Goal: Communication & Community: Answer question/provide support

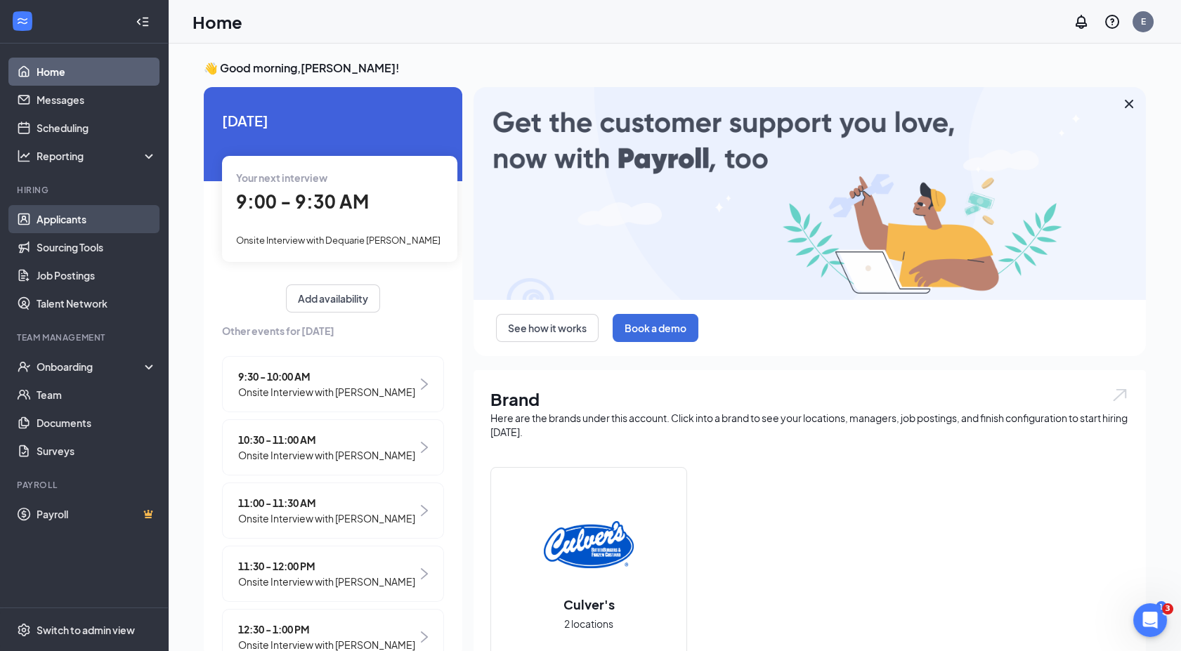
click at [86, 221] on link "Applicants" at bounding box center [97, 219] width 120 height 28
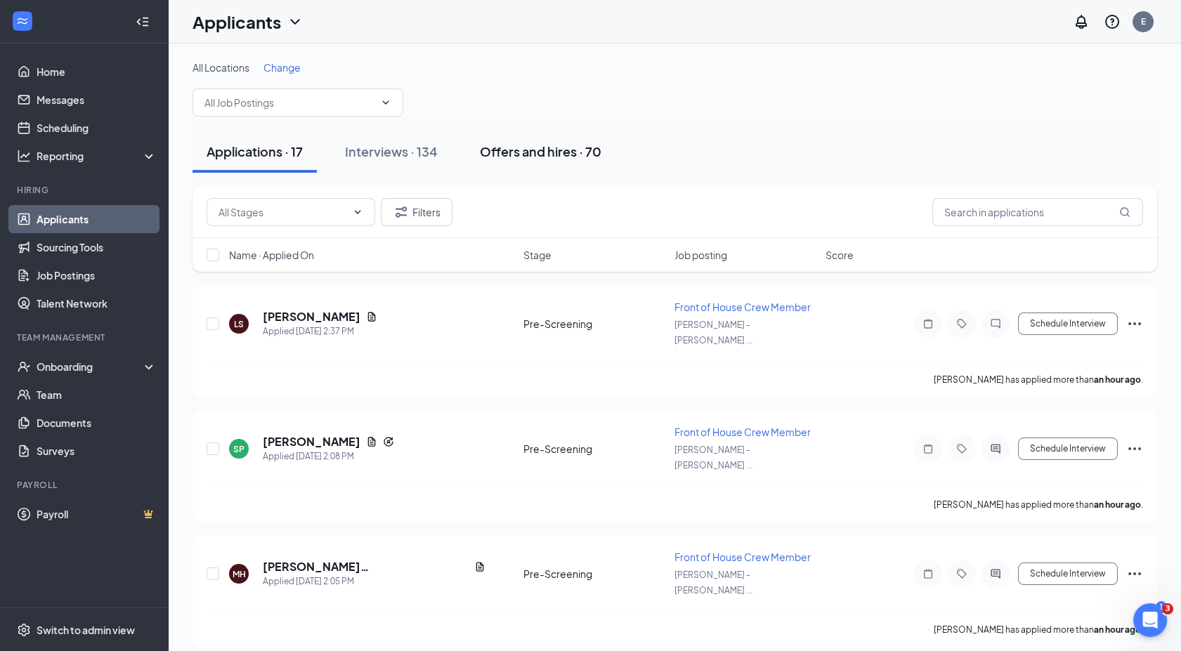
click at [534, 145] on div "Offers and hires · 70" at bounding box center [541, 152] width 122 height 18
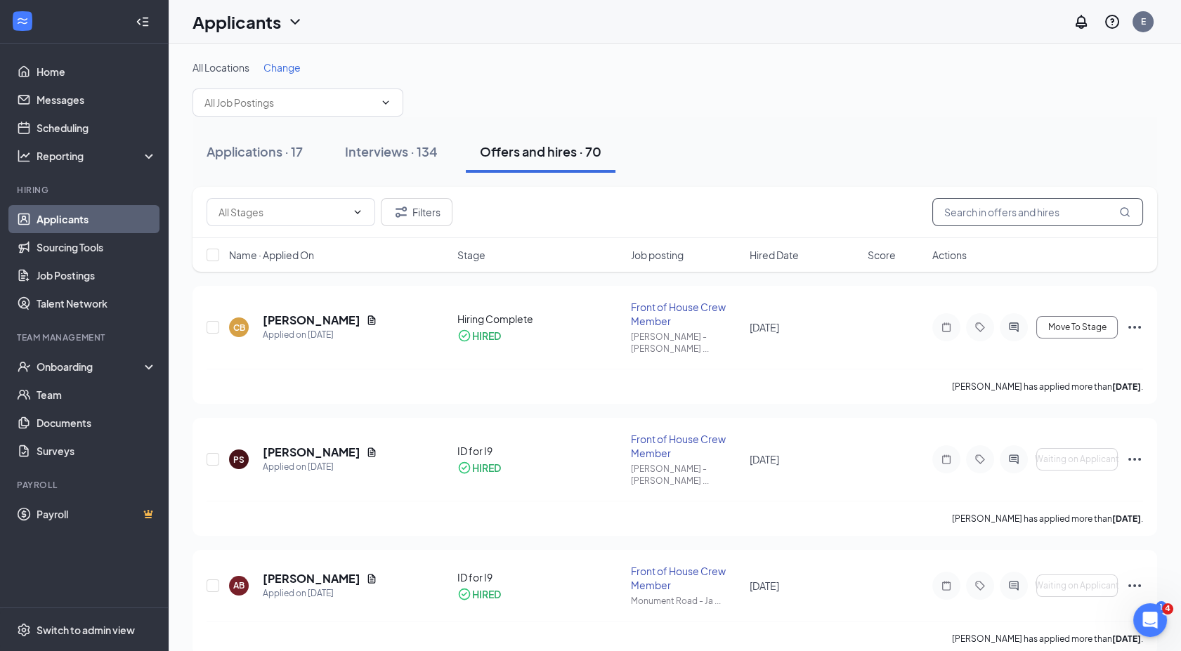
click at [961, 206] on input "text" at bounding box center [1038, 212] width 211 height 28
type input "[PERSON_NAME]"
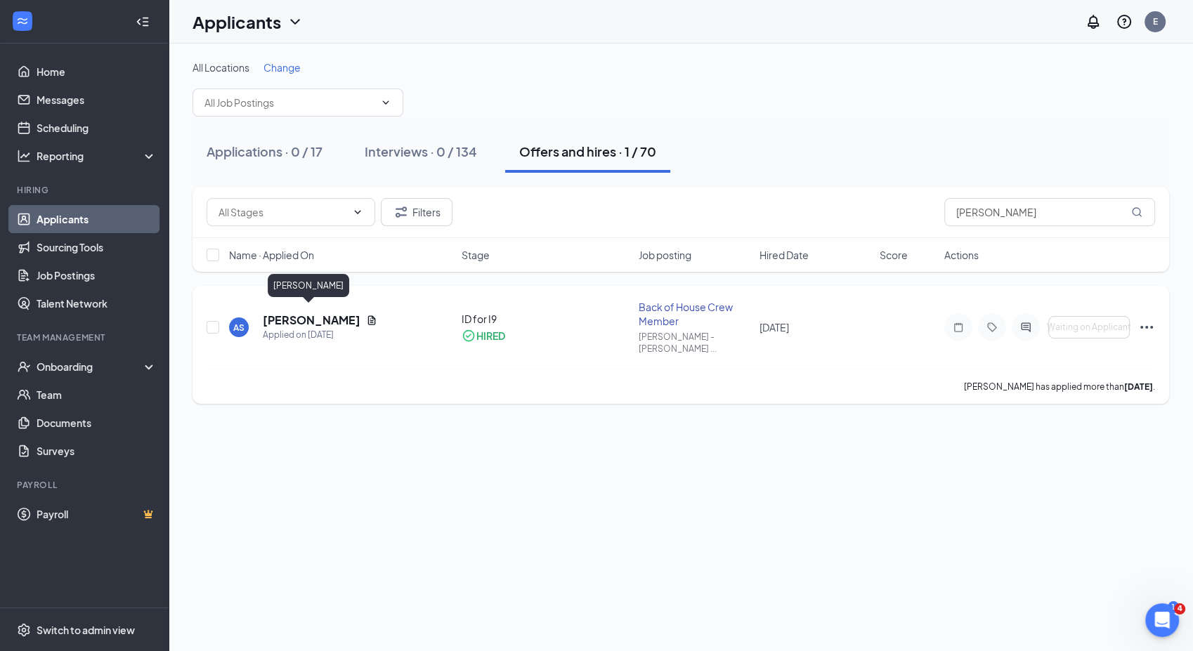
click at [322, 318] on h5 "[PERSON_NAME]" at bounding box center [312, 320] width 98 height 15
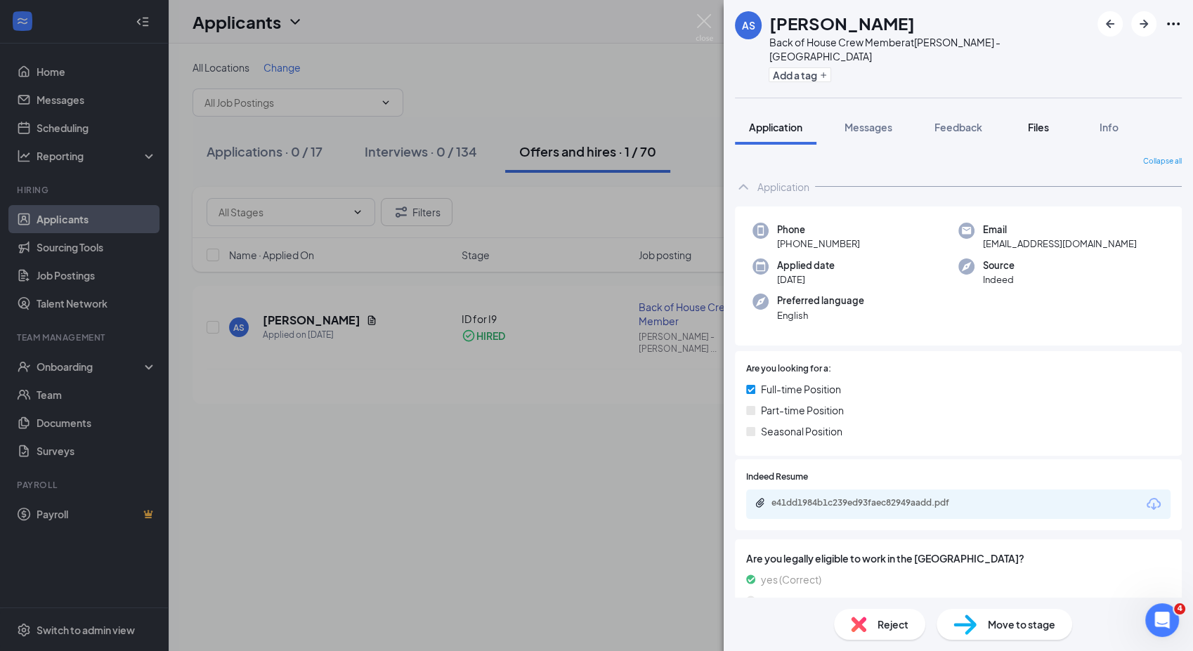
click at [1044, 121] on span "Files" at bounding box center [1038, 127] width 21 height 13
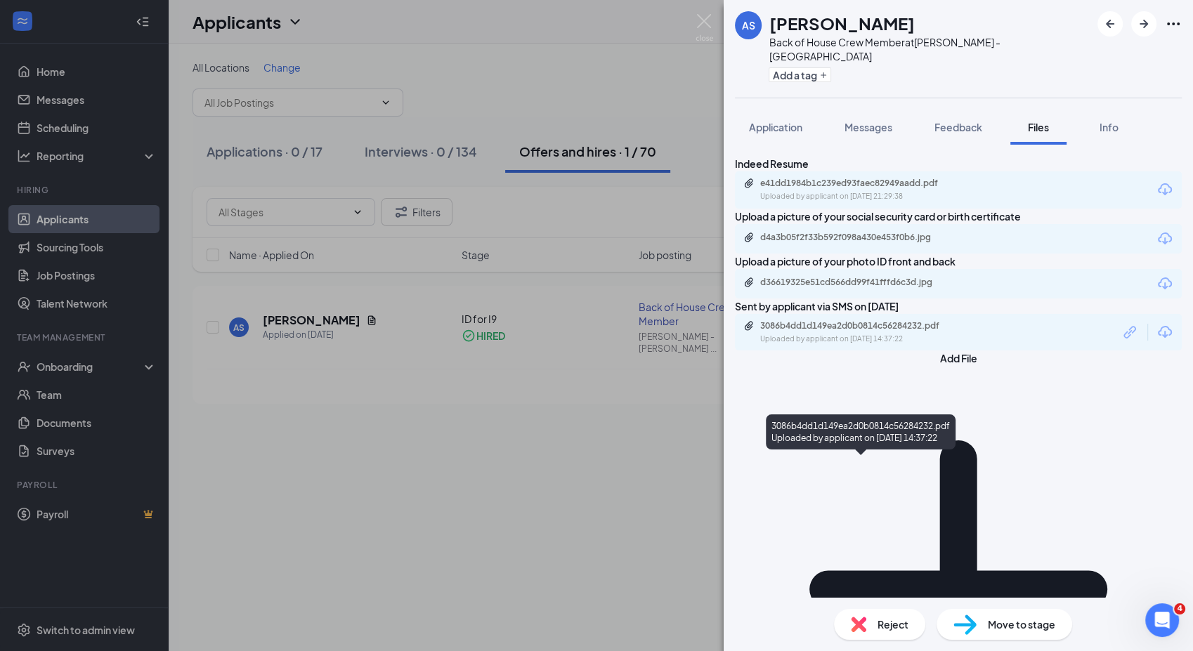
click at [875, 332] on div "3086b4dd1d149ea2d0b0814c56284232.pdf" at bounding box center [858, 325] width 197 height 11
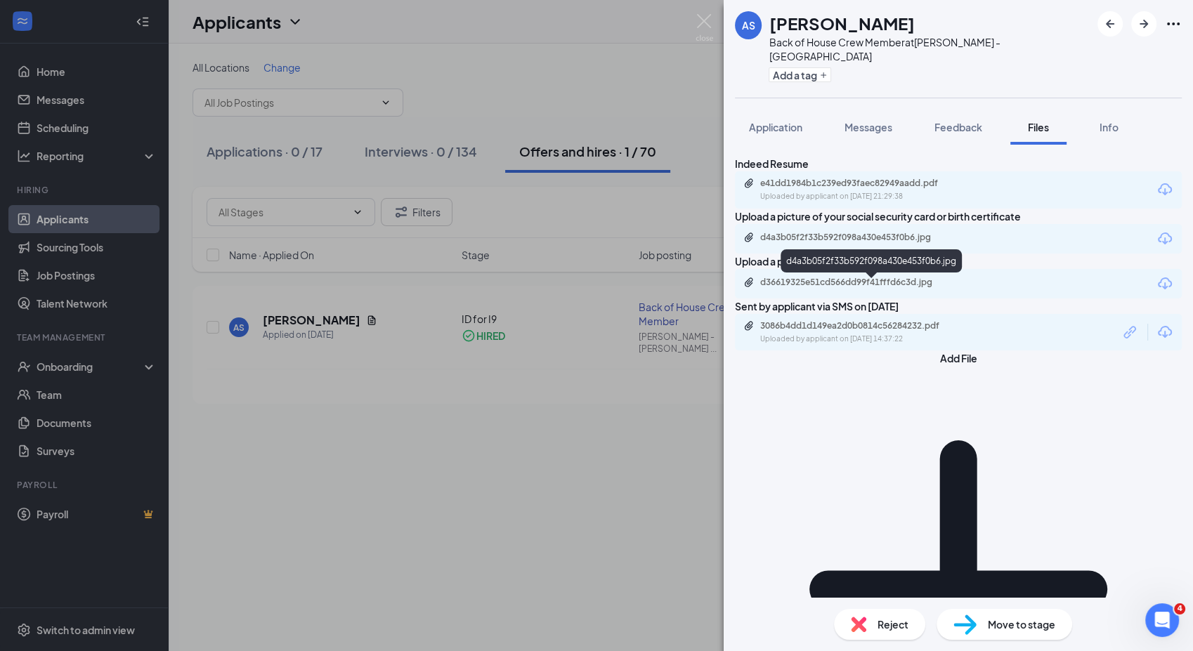
click at [923, 243] on div "d4a3b05f2f33b592f098a430e453f0b6.jpg" at bounding box center [858, 237] width 197 height 11
click at [82, 368] on div "AS [PERSON_NAME] Back of House Crew Member at [PERSON_NAME] - [GEOGRAPHIC_DATA]…" at bounding box center [596, 325] width 1193 height 651
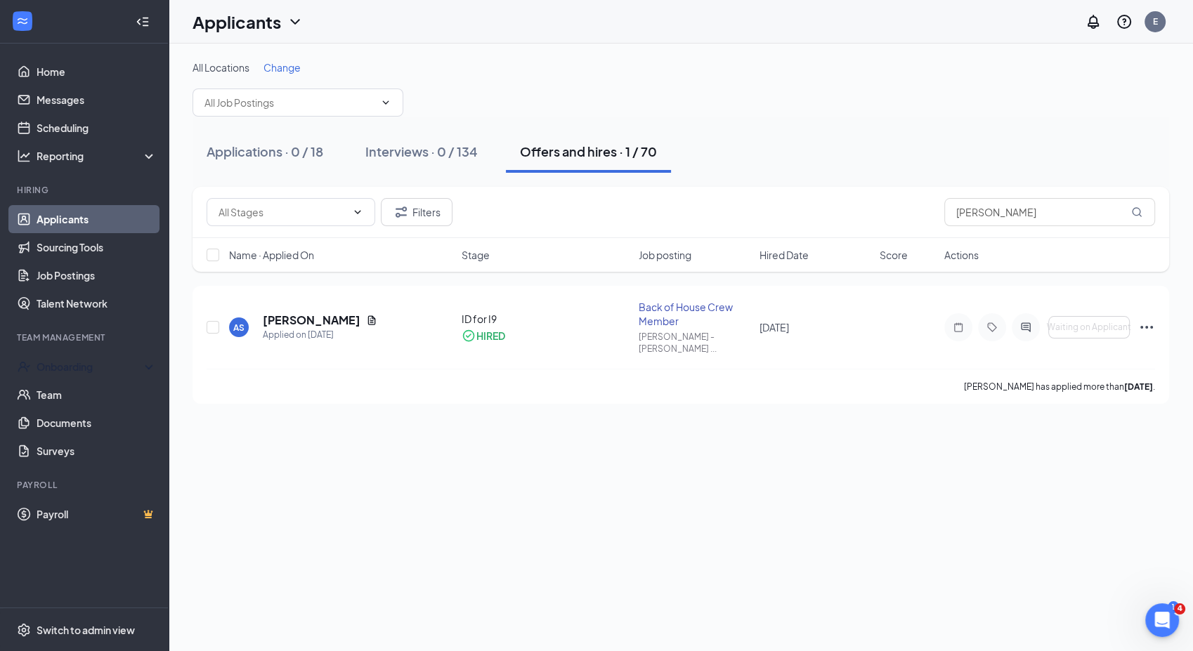
click at [82, 368] on div "Onboarding" at bounding box center [91, 367] width 108 height 14
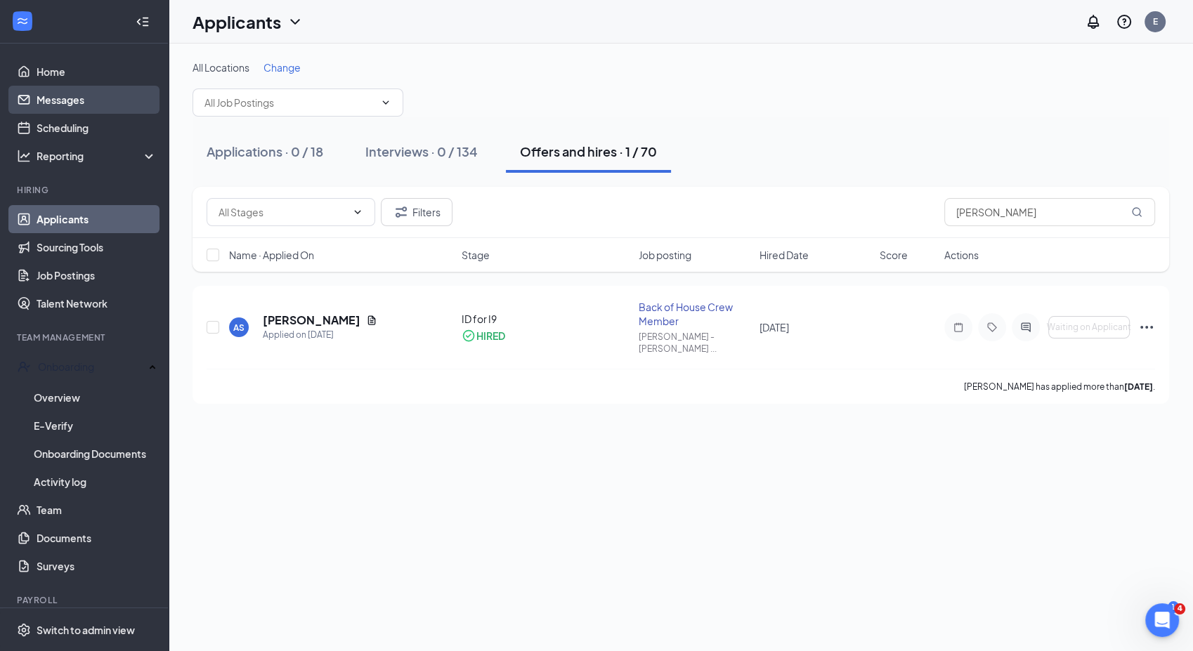
click at [78, 103] on link "Messages" at bounding box center [97, 100] width 120 height 28
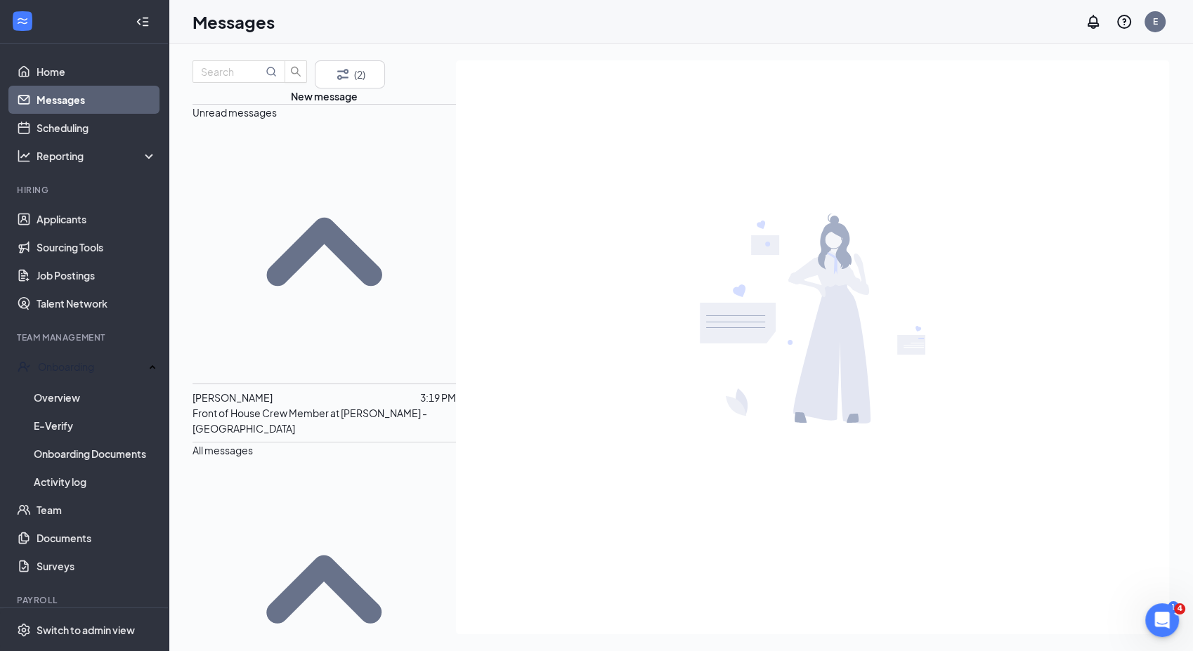
click at [274, 406] on p "Front of House Crew Member at [PERSON_NAME] - [GEOGRAPHIC_DATA]" at bounding box center [325, 421] width 264 height 31
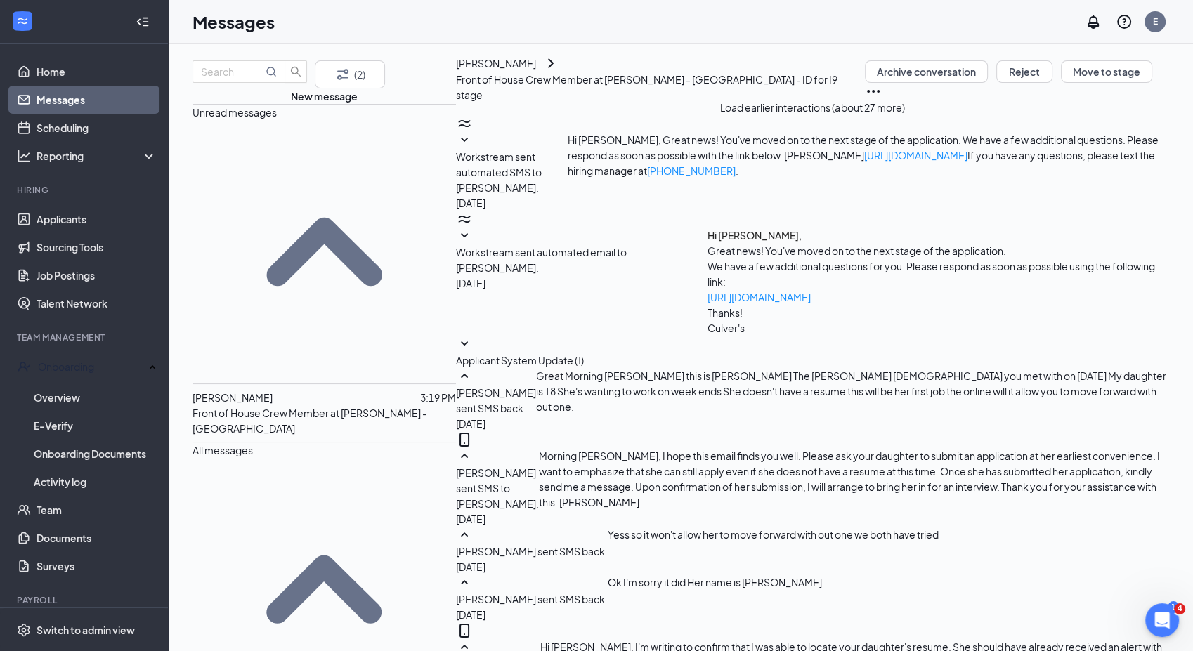
scroll to position [846, 0]
click at [81, 390] on link "Overview" at bounding box center [95, 398] width 123 height 28
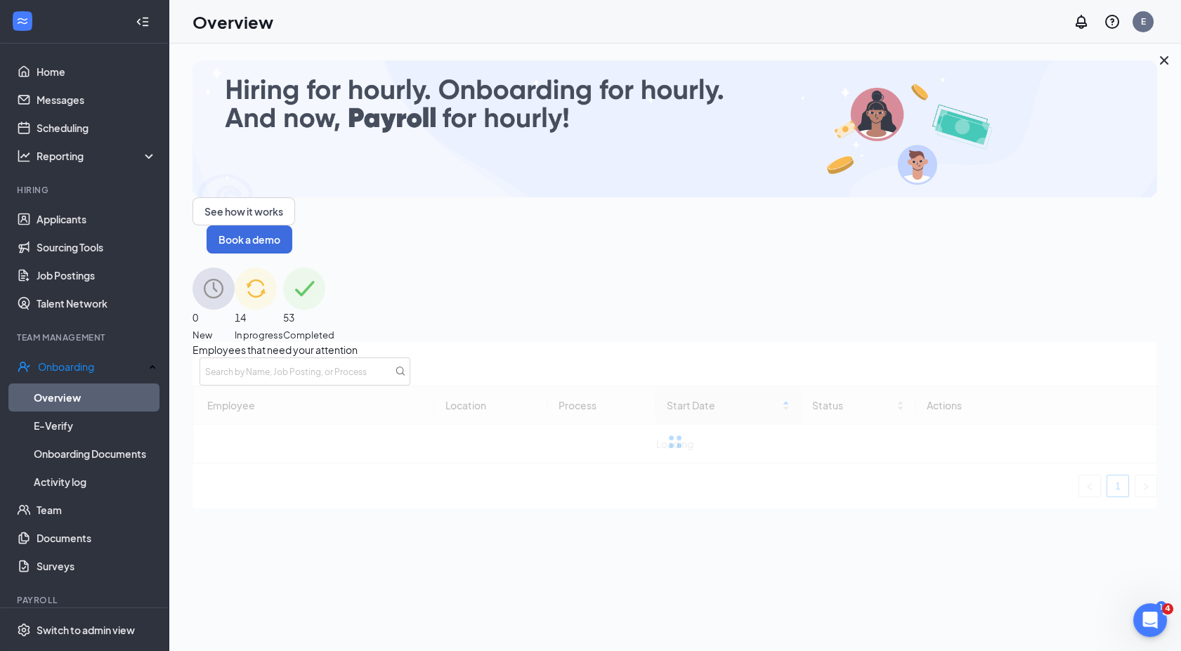
click at [335, 328] on span "Completed" at bounding box center [308, 335] width 51 height 14
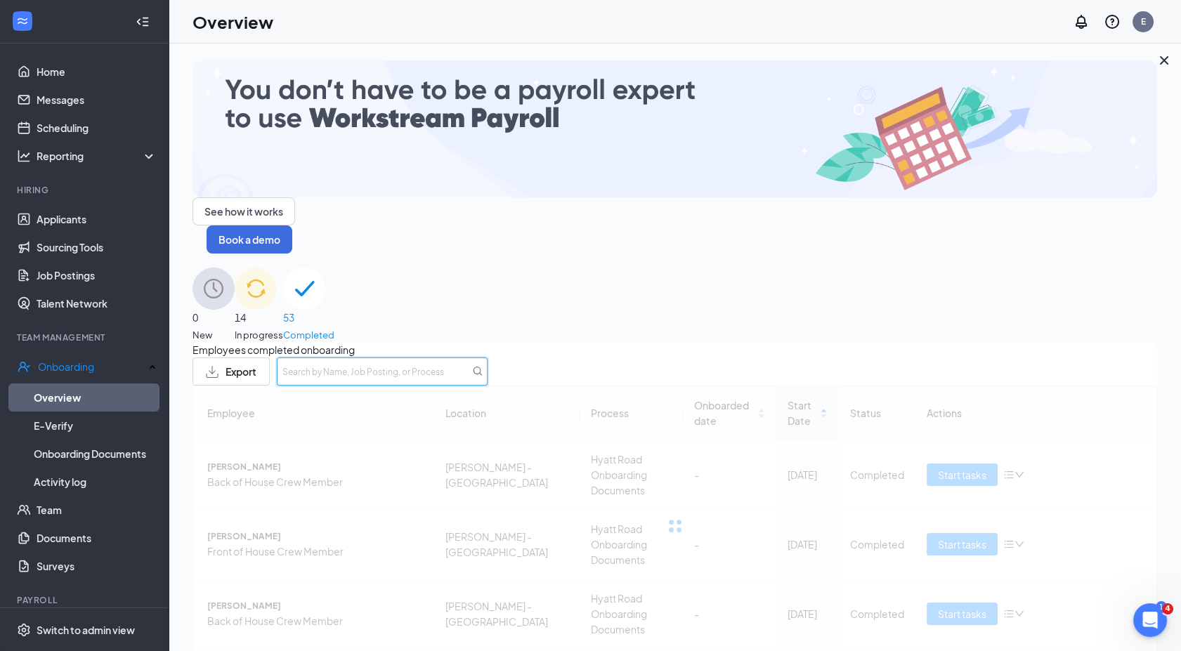
click at [488, 358] on input "text" at bounding box center [382, 372] width 211 height 28
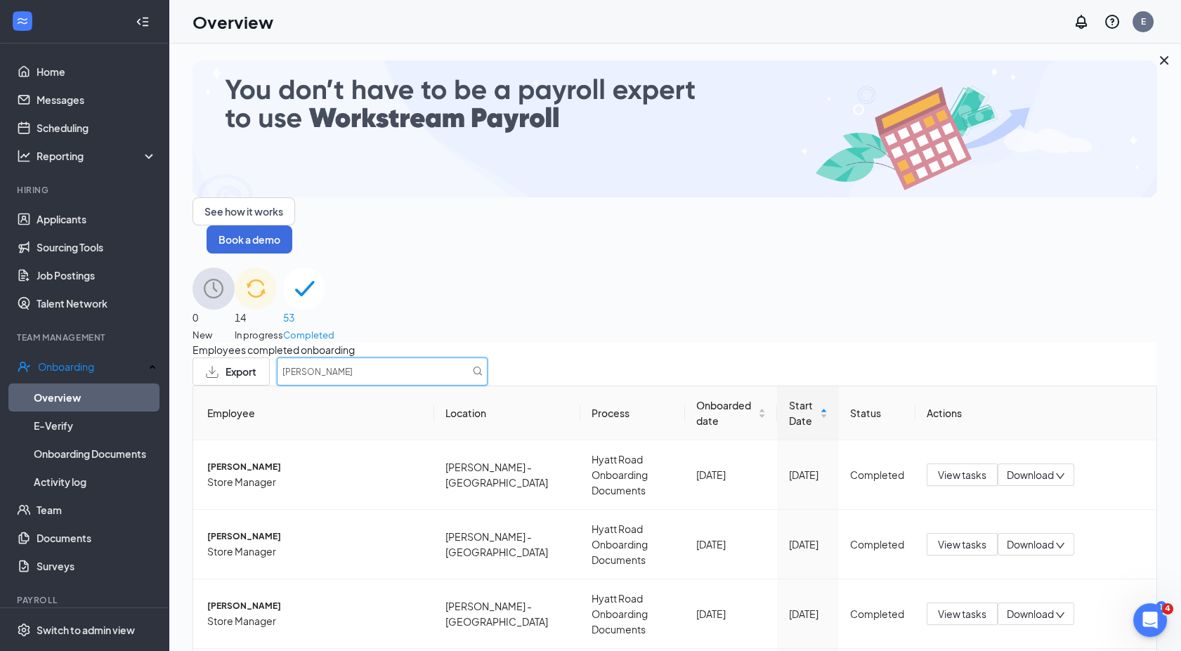
type input "[PERSON_NAME]"
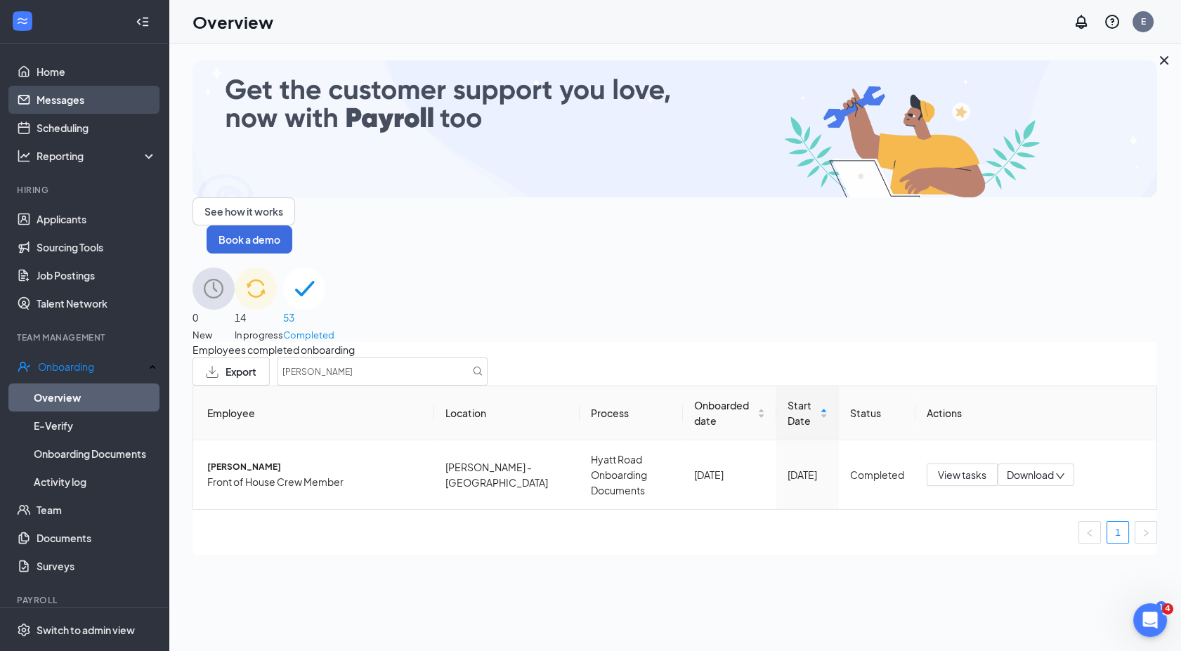
click at [56, 93] on link "Messages" at bounding box center [97, 100] width 120 height 28
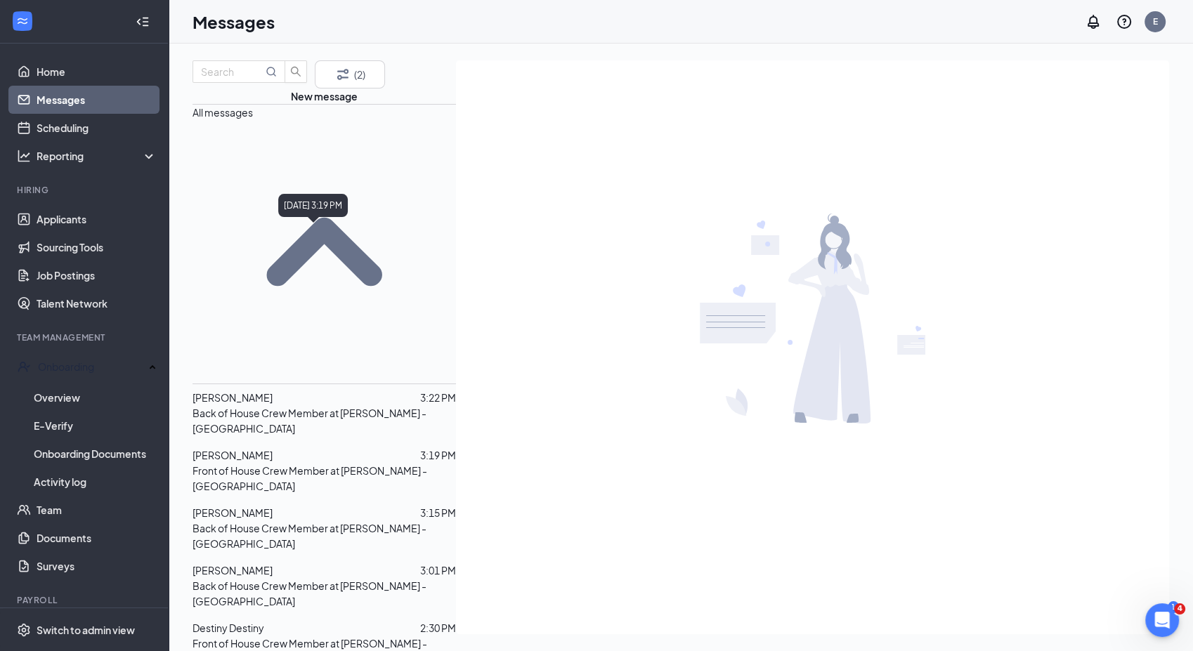
click at [273, 449] on span "[PERSON_NAME]" at bounding box center [233, 455] width 80 height 13
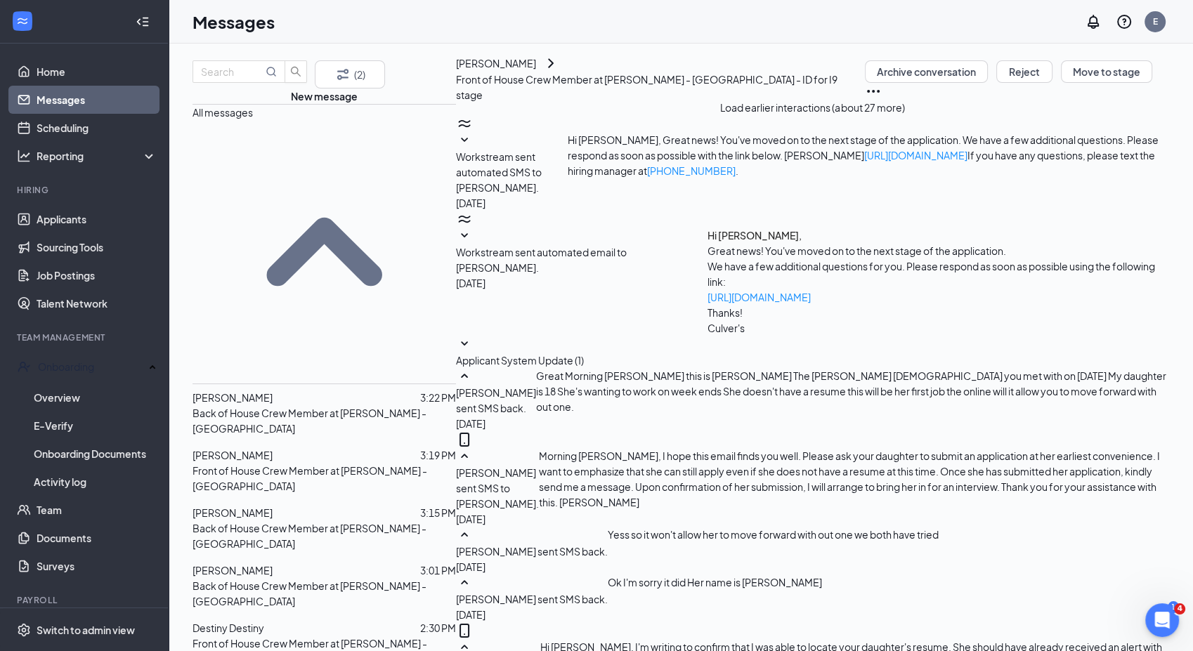
scroll to position [846, 0]
paste textarea "Hi Mrs. [PERSON_NAME], Thank you for checking in. I can confirm that everything…"
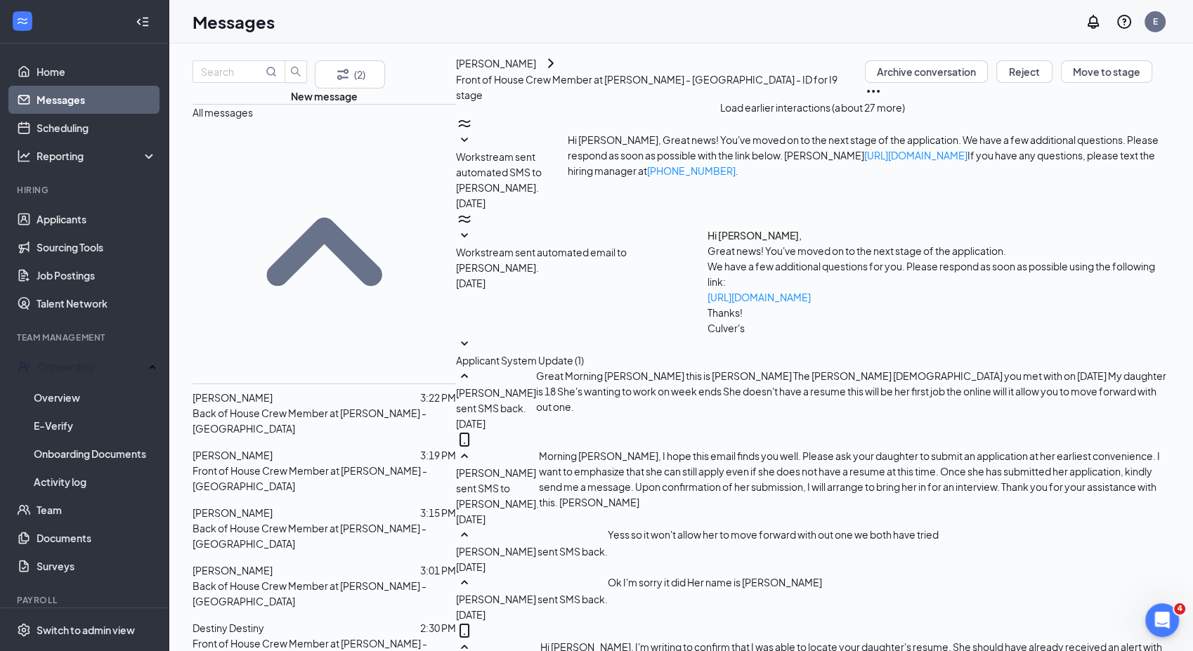
scroll to position [70, 0]
type textarea "Hi Mrs. [PERSON_NAME], Thank you for checking in. I can confirm that everything…"
click at [39, 65] on link "Home" at bounding box center [97, 72] width 120 height 28
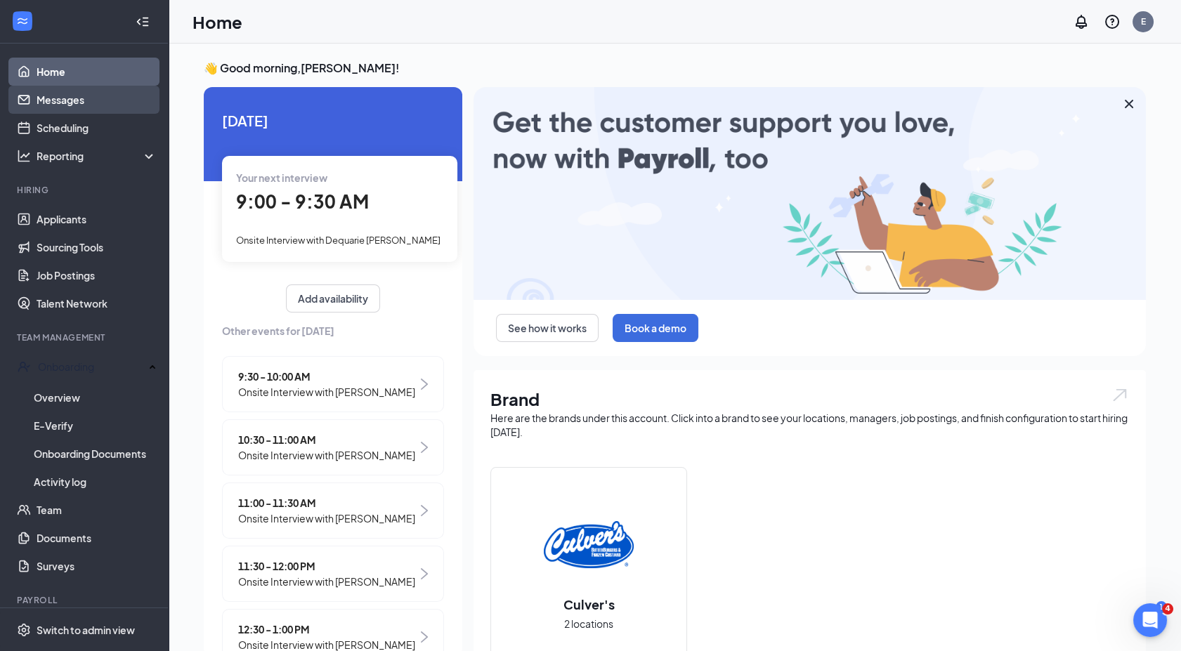
click at [113, 101] on link "Messages" at bounding box center [97, 100] width 120 height 28
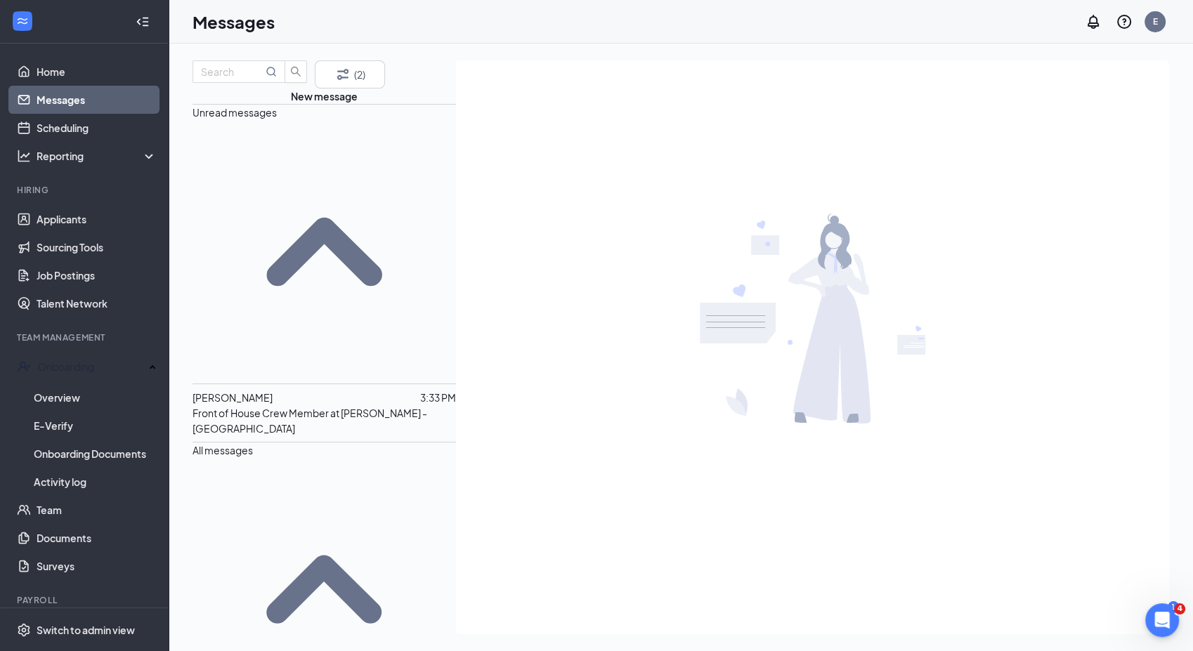
click at [294, 406] on p "Front of House Crew Member at [PERSON_NAME] - [GEOGRAPHIC_DATA]" at bounding box center [325, 421] width 264 height 31
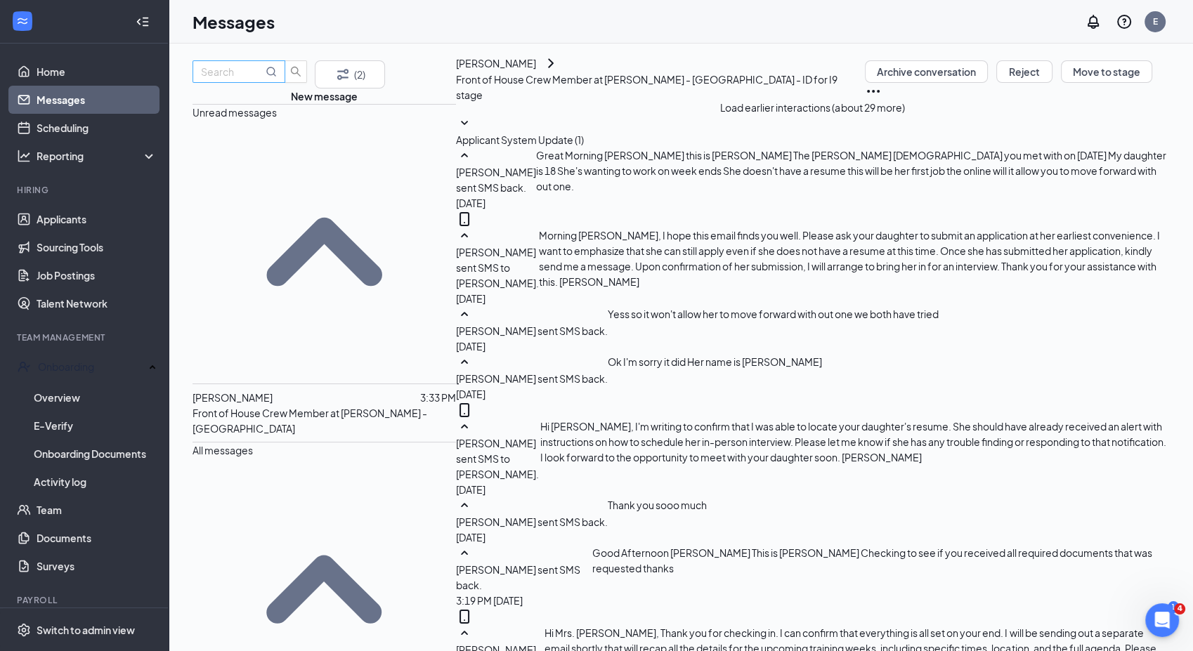
scroll to position [1033, 0]
click at [263, 79] on input "text" at bounding box center [232, 71] width 62 height 15
type input "[DEMOGRAPHIC_DATA]"
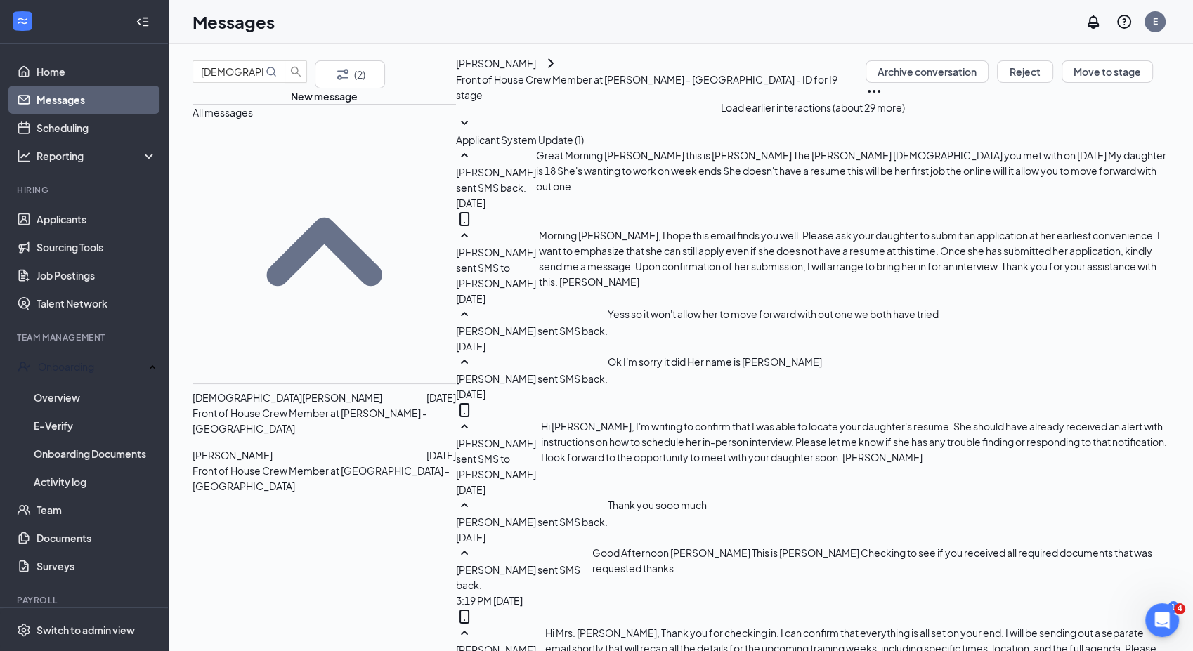
click at [297, 406] on p "Front of House Crew Member at [PERSON_NAME] - [GEOGRAPHIC_DATA]" at bounding box center [325, 421] width 264 height 31
